Goal: Task Accomplishment & Management: Complete application form

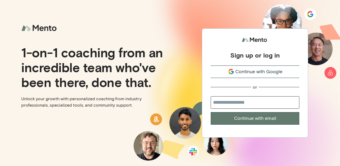
click at [227, 71] on div "Continue with Google" at bounding box center [255, 71] width 89 height 7
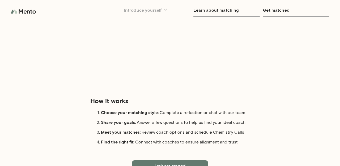
scroll to position [72, 0]
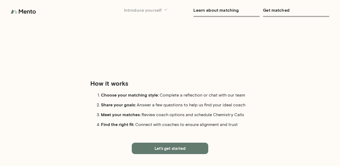
click at [178, 148] on button "Let's get started" at bounding box center [170, 148] width 77 height 11
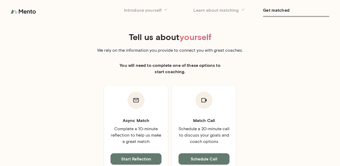
scroll to position [5, 0]
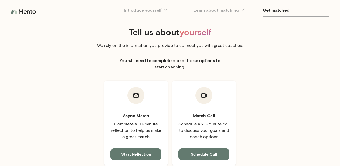
click at [28, 14] on img at bounding box center [24, 11] width 27 height 11
click at [29, 11] on img at bounding box center [24, 11] width 27 height 11
